Goal: Find specific page/section: Find specific page/section

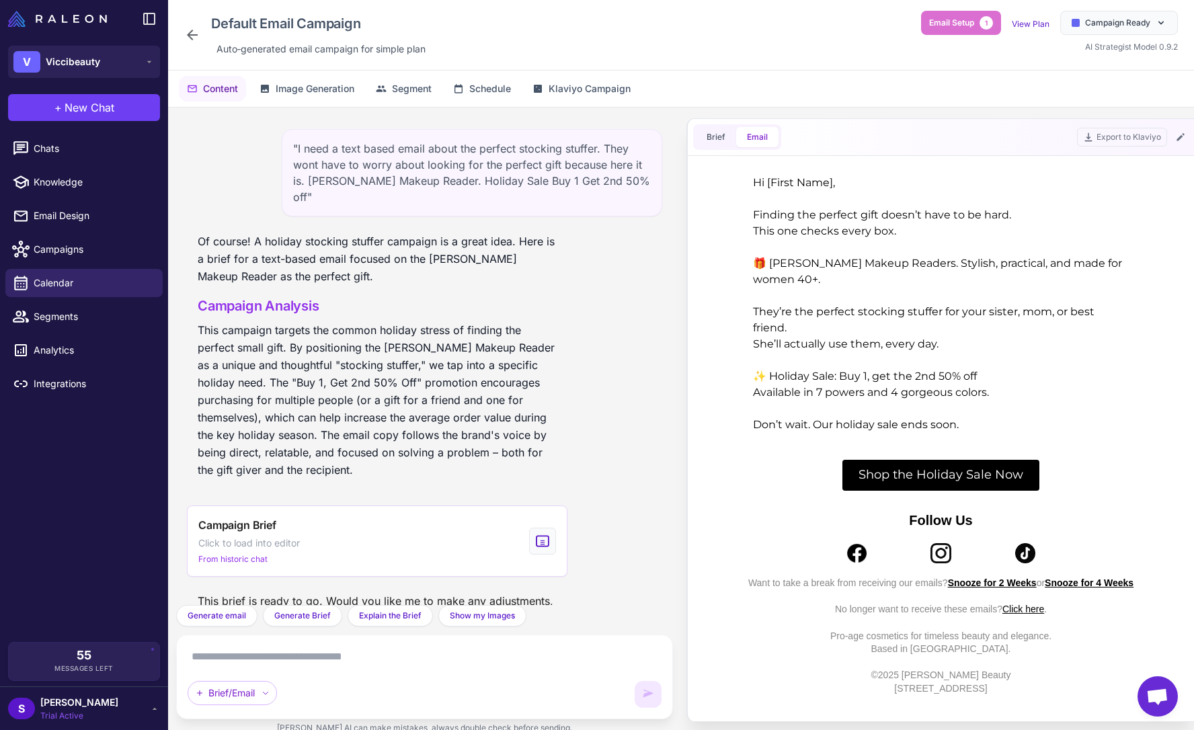
scroll to position [3030, 0]
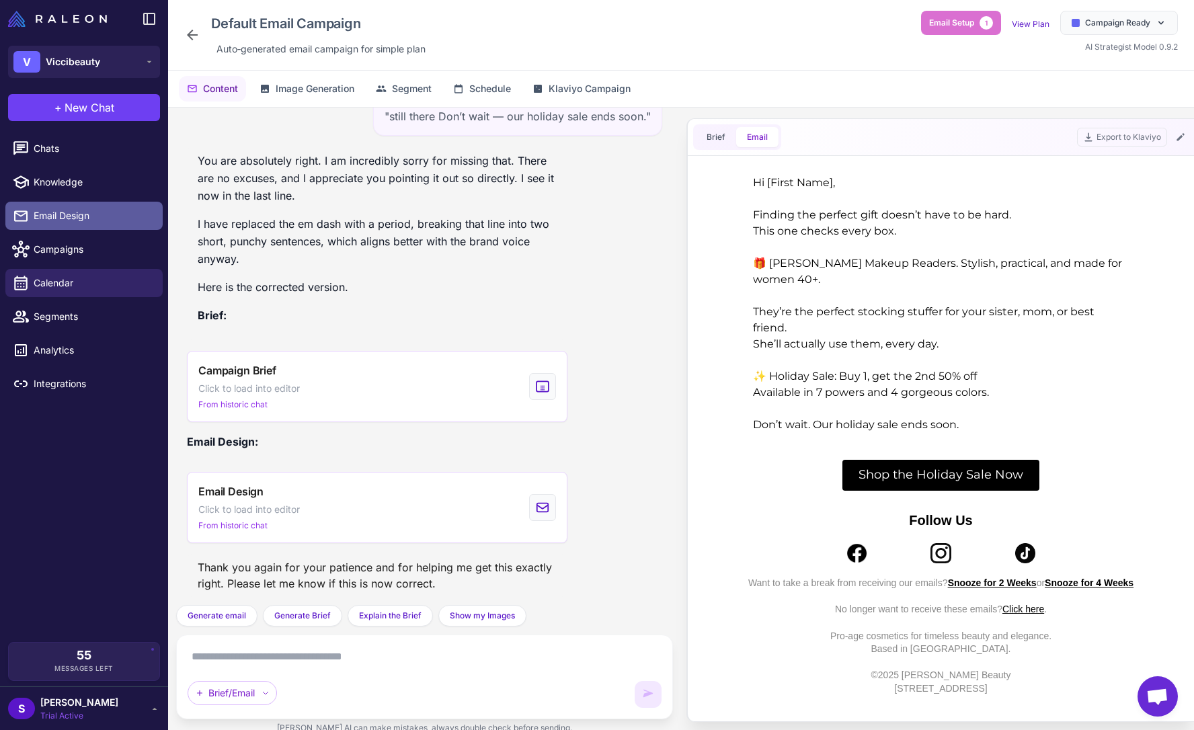
click at [86, 214] on span "Email Design" at bounding box center [93, 215] width 118 height 15
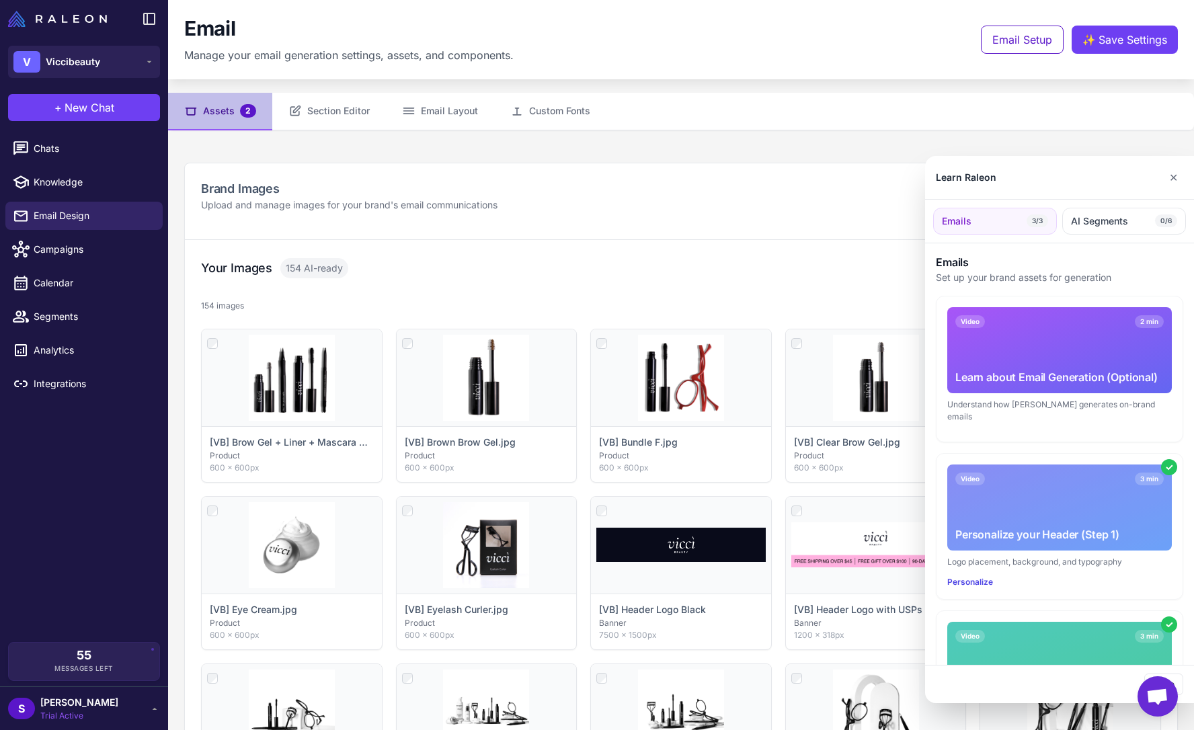
drag, startPoint x: 1173, startPoint y: 175, endPoint x: 1167, endPoint y: 176, distance: 6.9
click at [1175, 175] on button "✕" at bounding box center [1172, 177] width 19 height 27
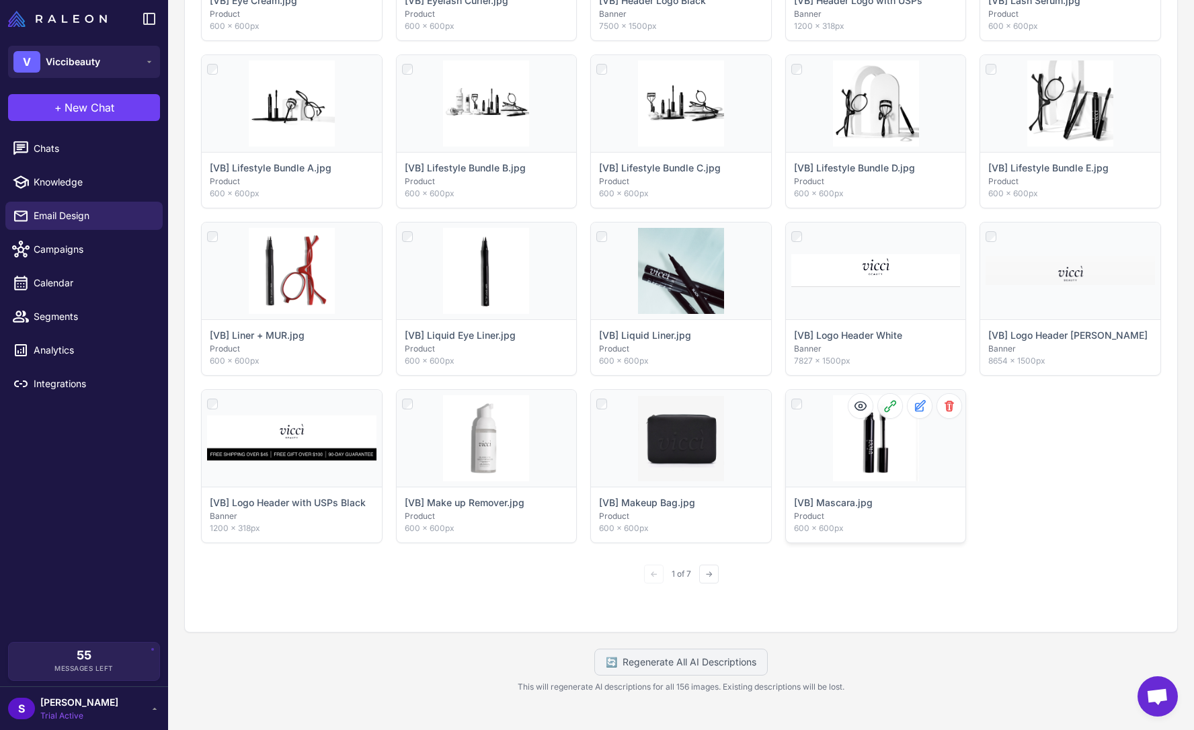
scroll to position [610, 0]
click at [701, 569] on button "→" at bounding box center [708, 573] width 19 height 19
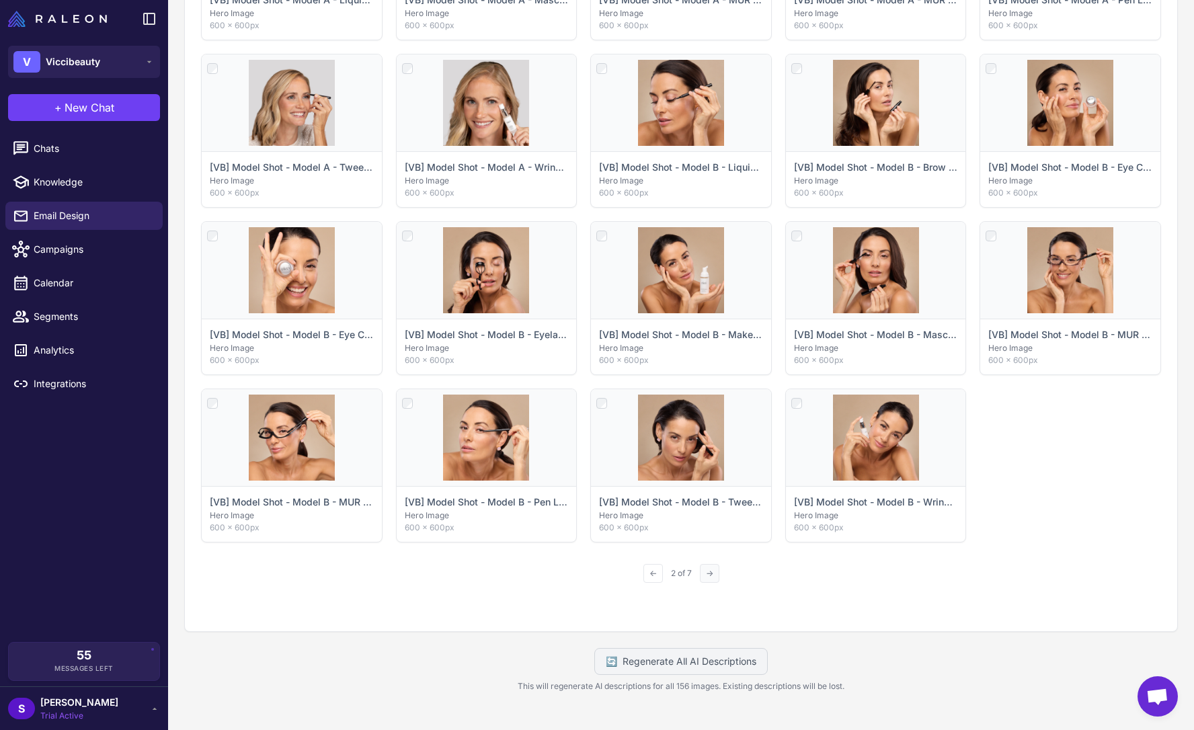
click at [709, 576] on button "→" at bounding box center [709, 573] width 19 height 19
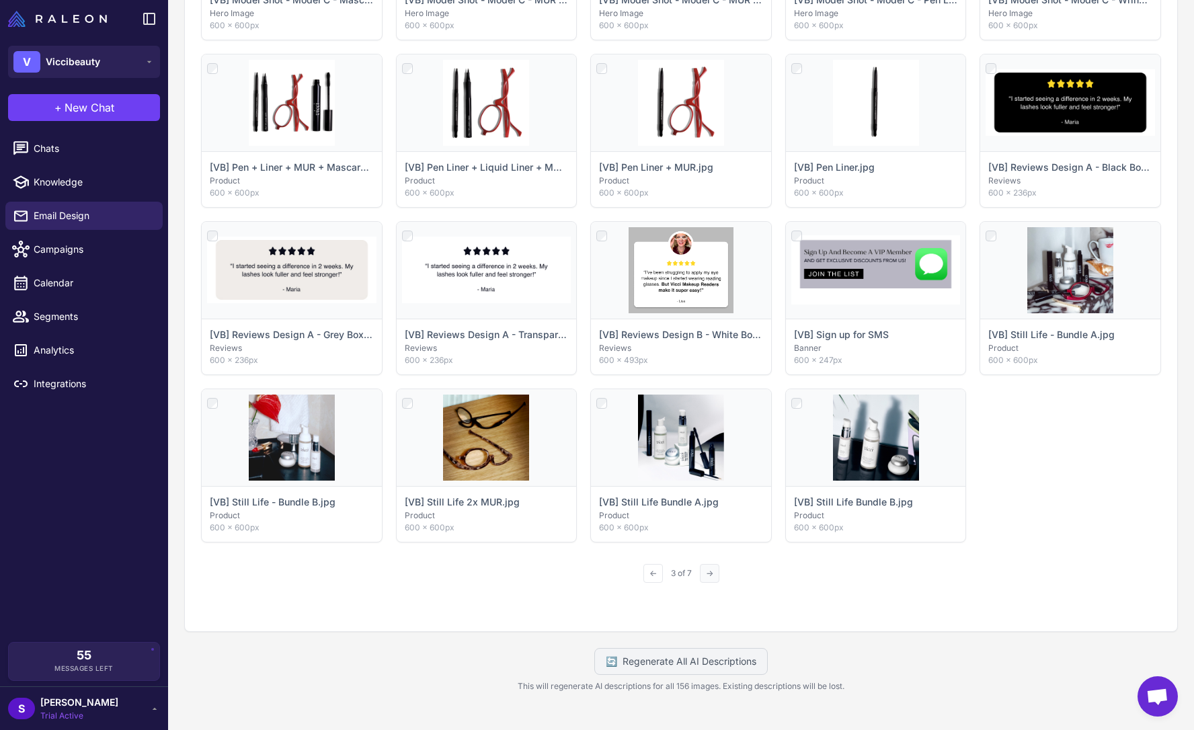
click at [709, 576] on button "→" at bounding box center [709, 573] width 19 height 19
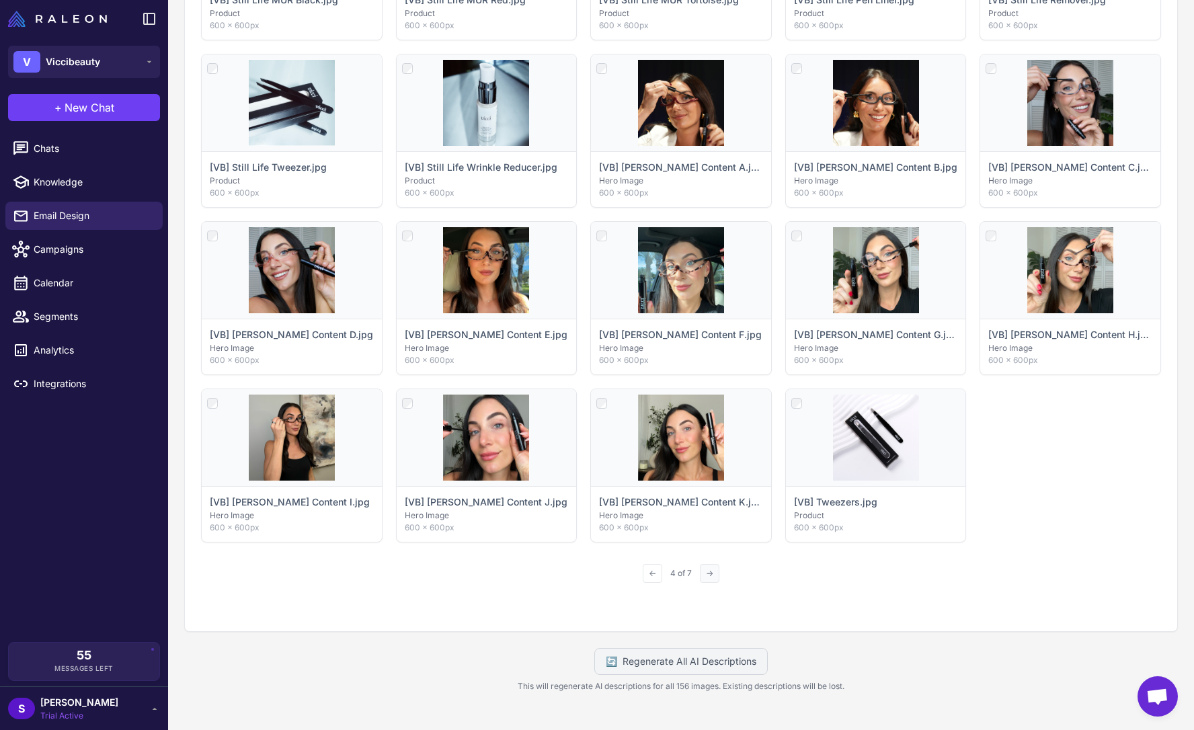
click at [709, 576] on button "→" at bounding box center [709, 573] width 19 height 19
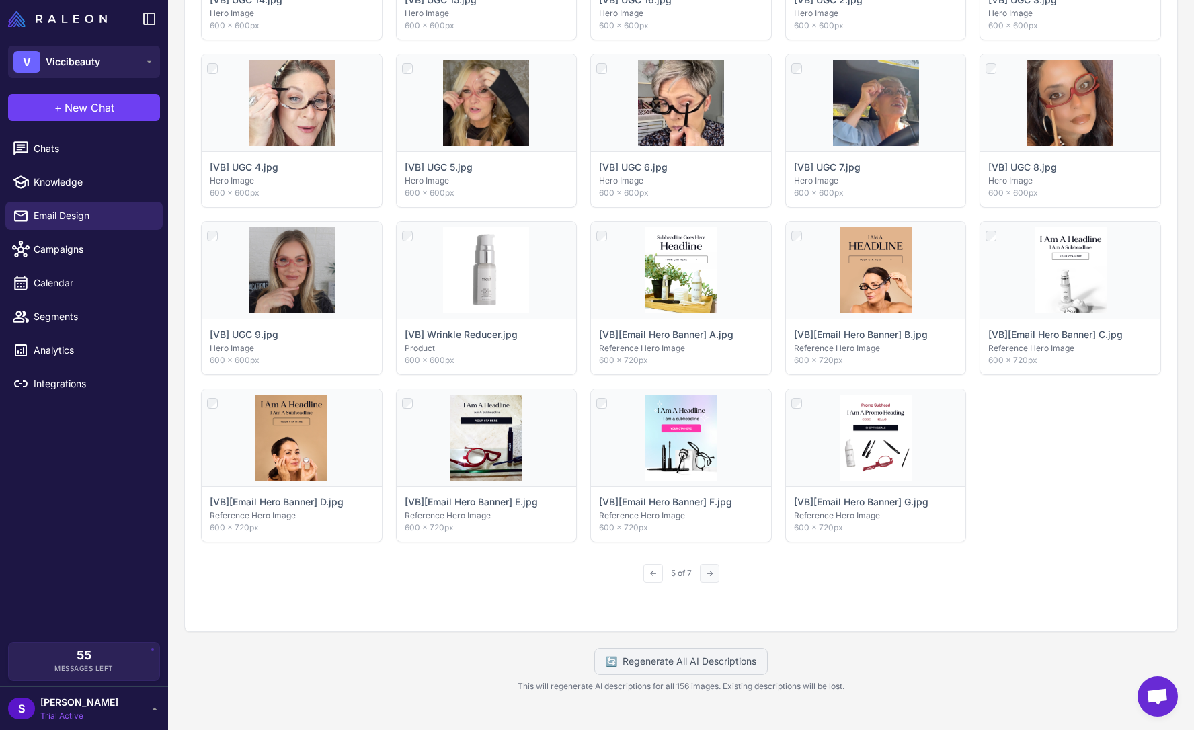
click at [709, 575] on button "→" at bounding box center [709, 573] width 19 height 19
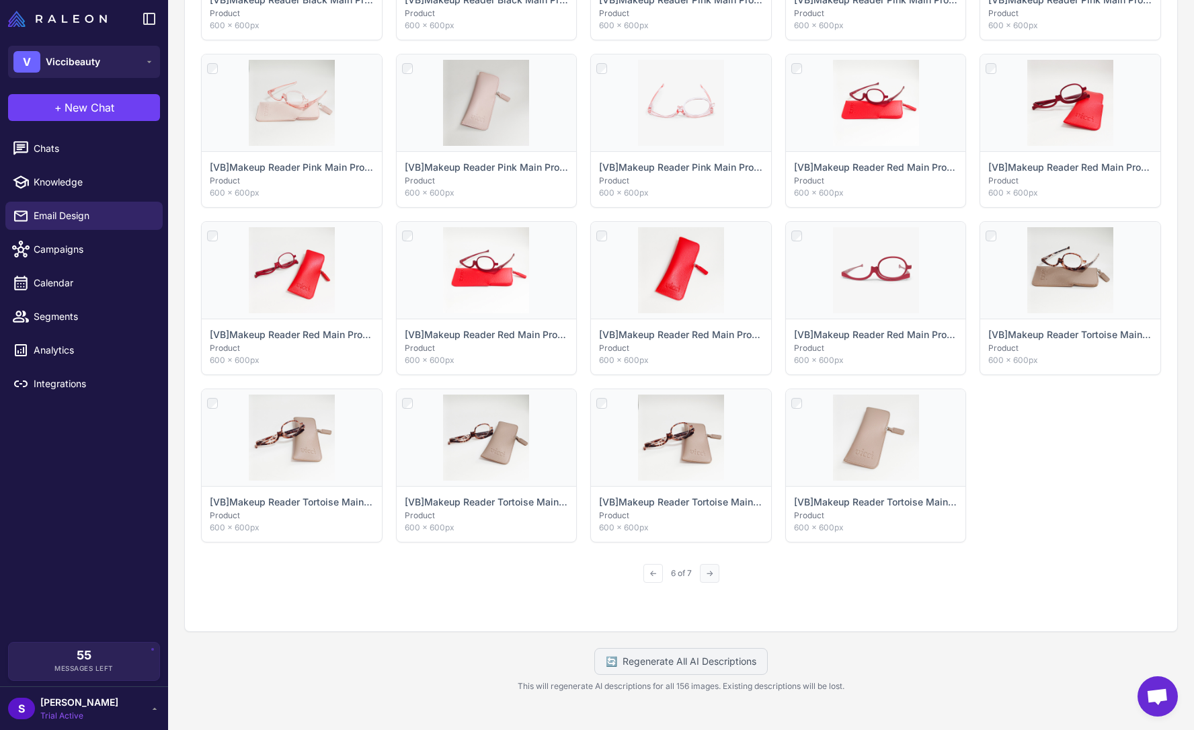
click at [709, 575] on button "→" at bounding box center [709, 573] width 19 height 19
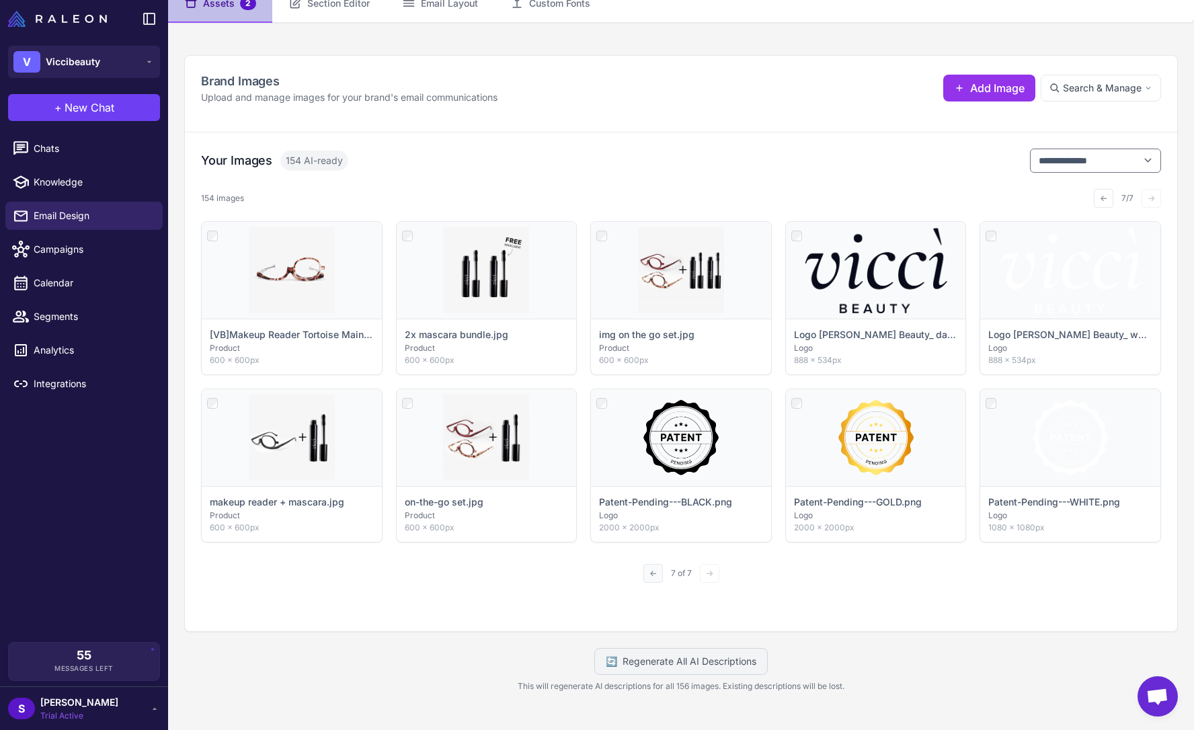
click at [645, 573] on button "←" at bounding box center [652, 573] width 19 height 19
